Goal: Information Seeking & Learning: Learn about a topic

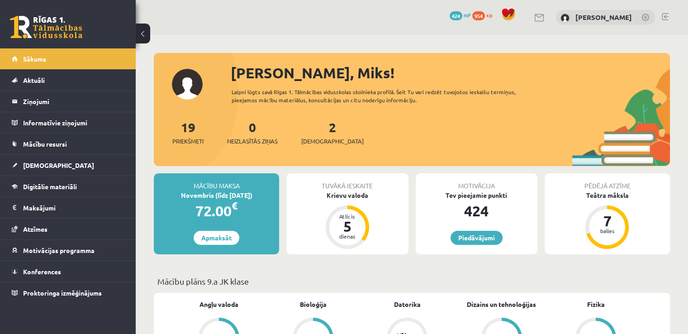
click at [325, 136] on div "2 Ieskaites" at bounding box center [332, 132] width 62 height 28
click at [325, 143] on span "[DEMOGRAPHIC_DATA]" at bounding box center [332, 141] width 62 height 9
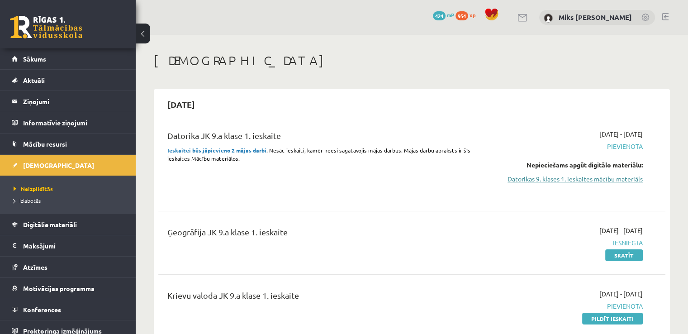
click at [568, 182] on link "Datorikas 9. klases 1. ieskaites mācību materiāls" at bounding box center [567, 178] width 149 height 9
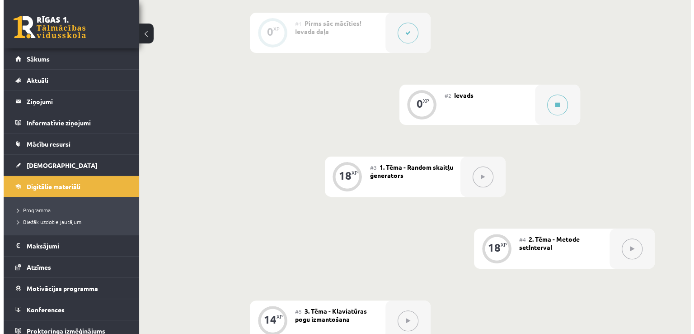
scroll to position [246, 0]
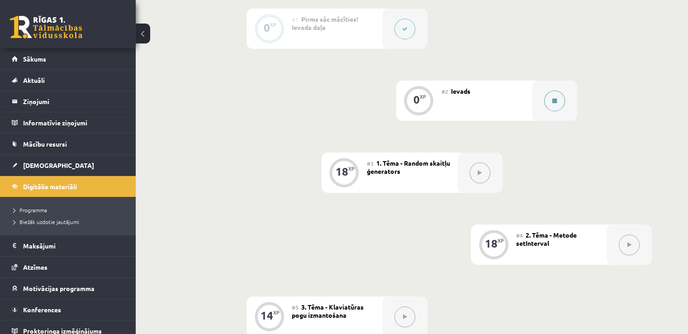
click at [565, 114] on div at bounding box center [554, 100] width 45 height 40
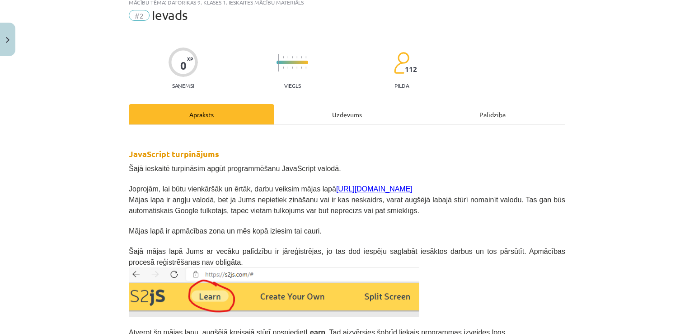
scroll to position [0, 0]
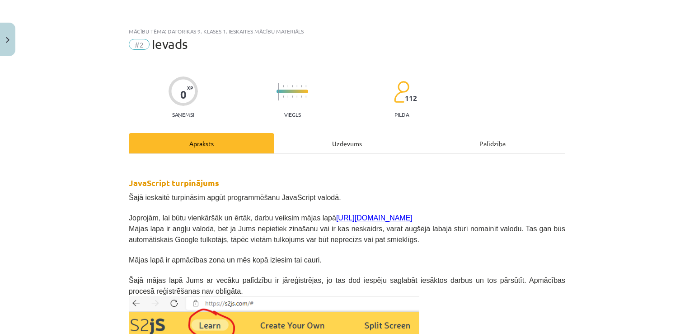
click at [356, 142] on div "Uzdevums" at bounding box center [347, 143] width 146 height 20
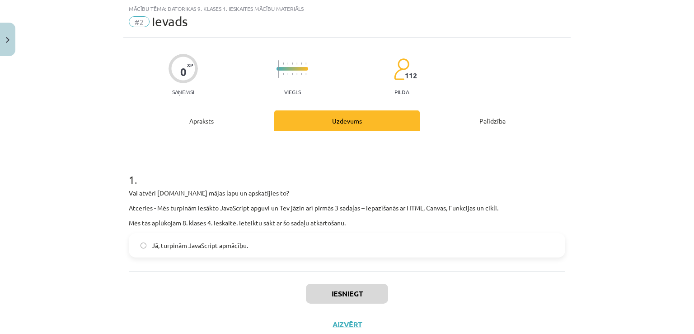
click at [194, 98] on div "0 XP Saņemsi Viegls 112 pilda Apraksts Uzdevums Palīdzība 1 . Vai atvēri s2js.c…" at bounding box center [346, 189] width 447 height 302
click at [197, 122] on div "Apraksts" at bounding box center [202, 120] width 146 height 20
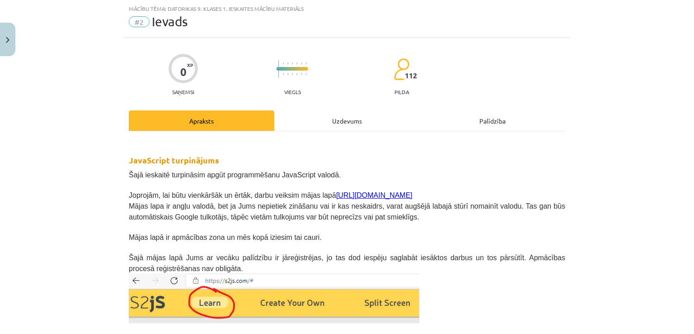
click at [336, 193] on link "https://s2js.com/" at bounding box center [374, 195] width 76 height 8
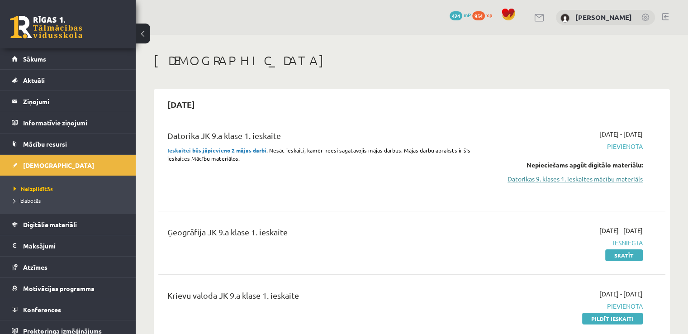
click at [570, 175] on link "Datorikas 9. klases 1. ieskaites mācību materiāls" at bounding box center [567, 178] width 149 height 9
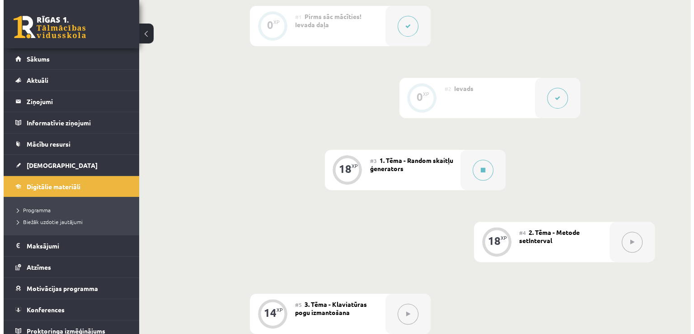
scroll to position [248, 0]
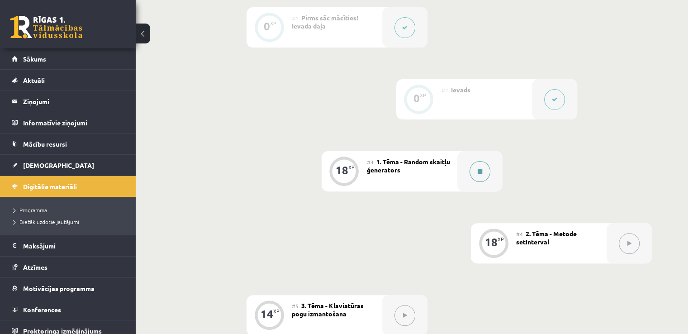
click at [488, 181] on div at bounding box center [479, 171] width 45 height 40
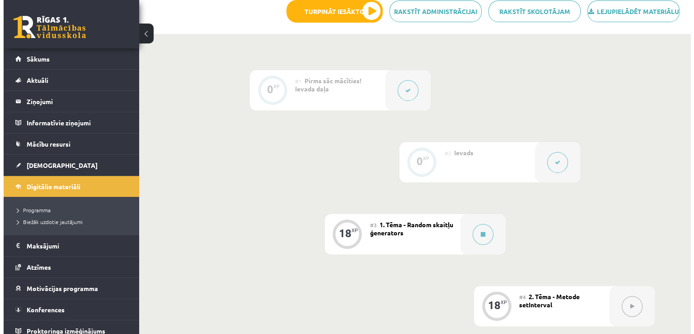
scroll to position [188, 0]
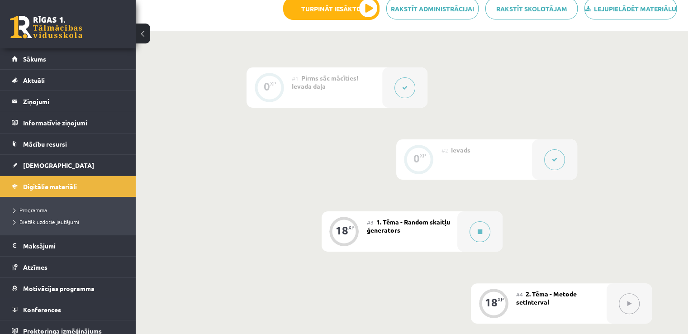
click at [551, 162] on icon at bounding box center [553, 159] width 5 height 5
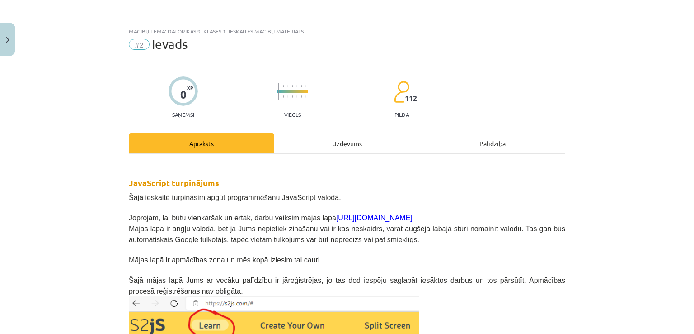
click at [351, 219] on link "https://s2js.com/" at bounding box center [374, 218] width 76 height 8
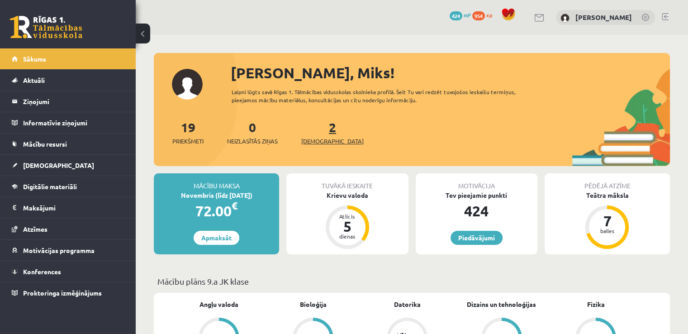
click at [325, 141] on span "[DEMOGRAPHIC_DATA]" at bounding box center [332, 141] width 62 height 9
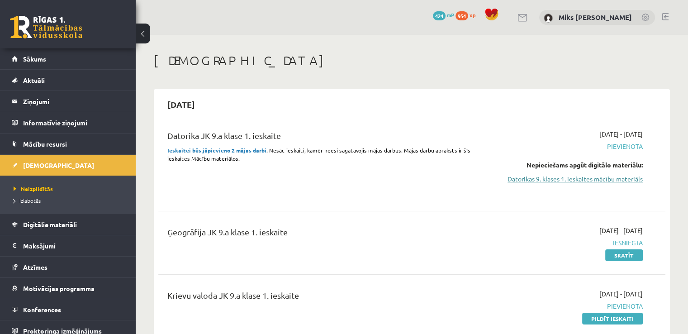
click at [512, 176] on link "Datorikas 9. klases 1. ieskaites mācību materiāls" at bounding box center [567, 178] width 149 height 9
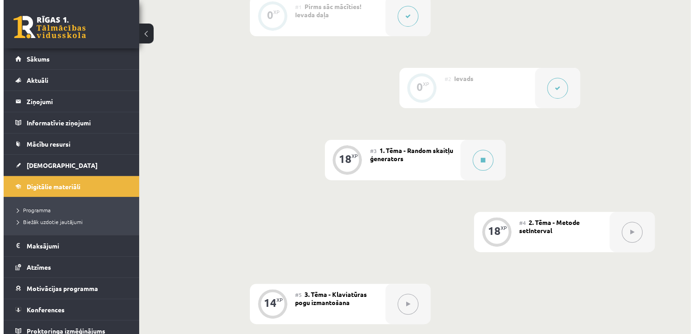
scroll to position [245, 0]
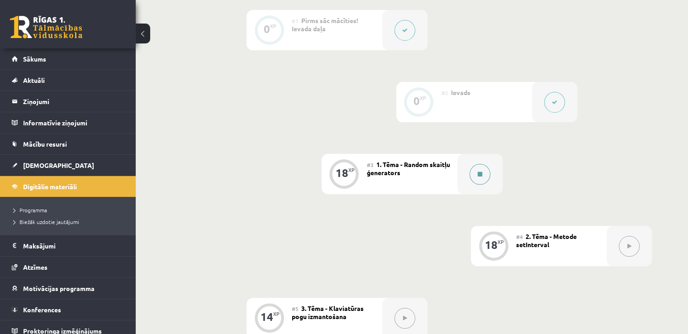
click at [472, 194] on div at bounding box center [479, 174] width 45 height 40
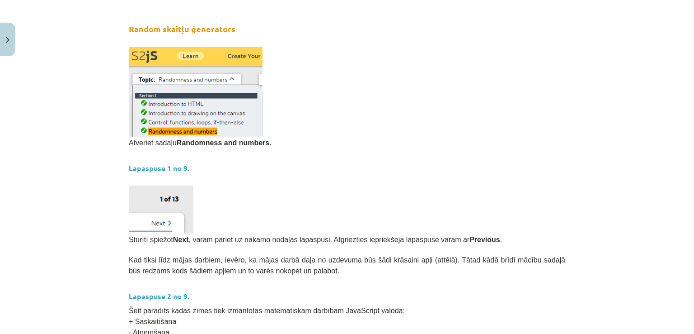
scroll to position [155, 0]
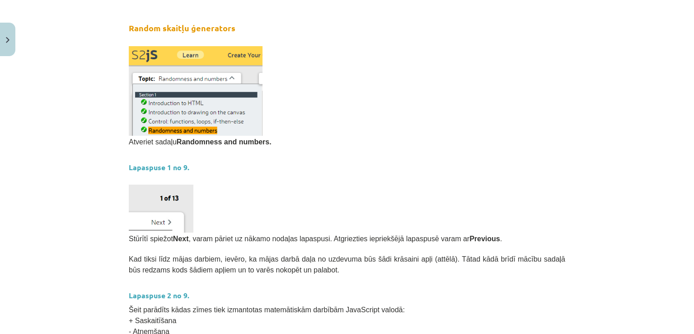
click at [146, 164] on strong "Lapaspuse 1 no 9." at bounding box center [159, 166] width 61 height 9
